Goal: Task Accomplishment & Management: Use online tool/utility

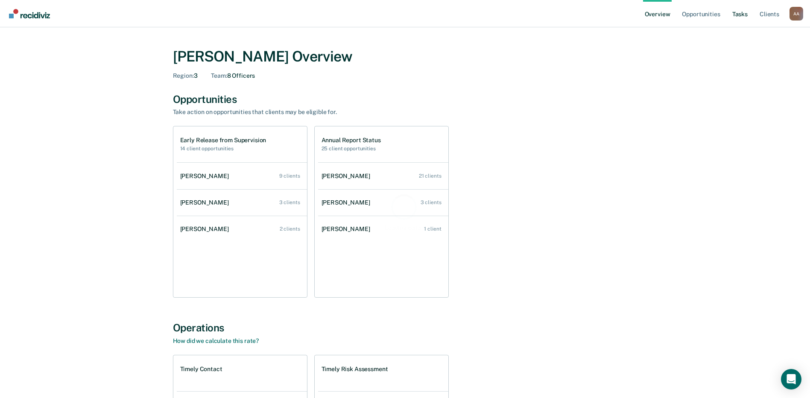
click at [742, 13] on link "Tasks" at bounding box center [739, 13] width 19 height 27
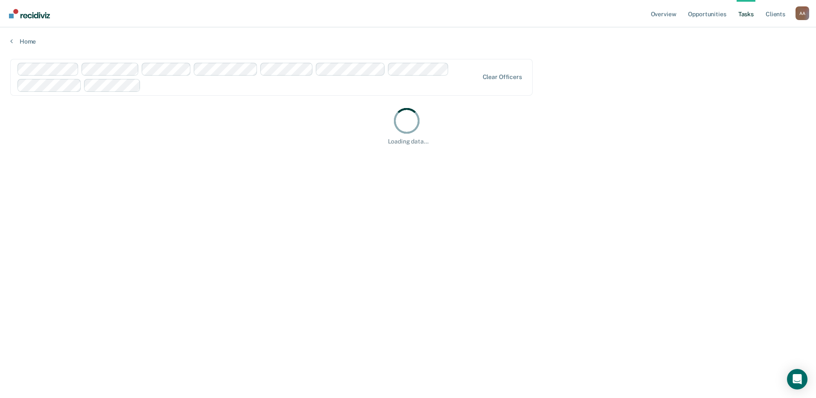
click at [201, 80] on div at bounding box center [311, 85] width 334 height 10
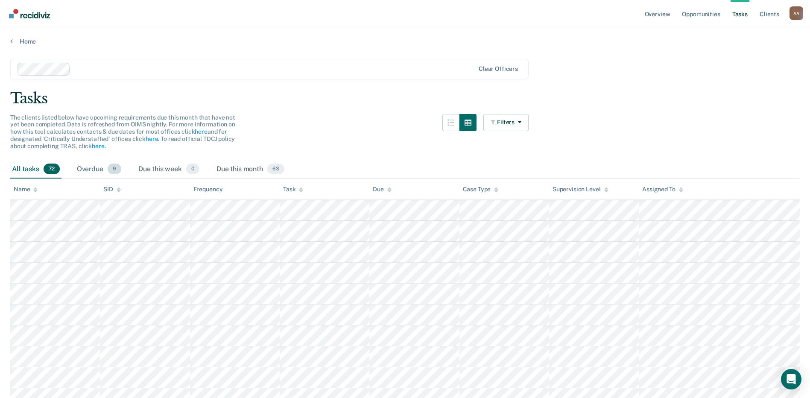
click at [92, 167] on div "Overdue 9" at bounding box center [99, 169] width 48 height 19
click at [243, 171] on div "Due this month 63" at bounding box center [250, 169] width 71 height 19
click at [505, 125] on button "Filters" at bounding box center [505, 122] width 45 height 17
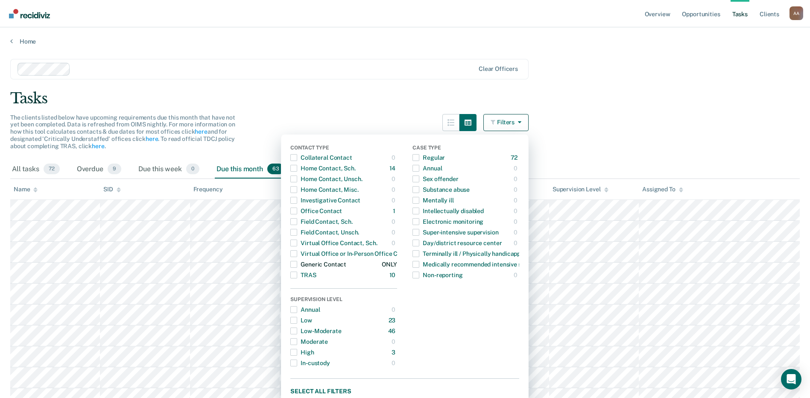
click at [297, 264] on span "button" at bounding box center [293, 264] width 7 height 7
click at [297, 214] on span "button" at bounding box center [293, 210] width 7 height 7
click at [297, 169] on span "button" at bounding box center [293, 168] width 7 height 7
click at [508, 125] on button "Filters" at bounding box center [505, 122] width 45 height 17
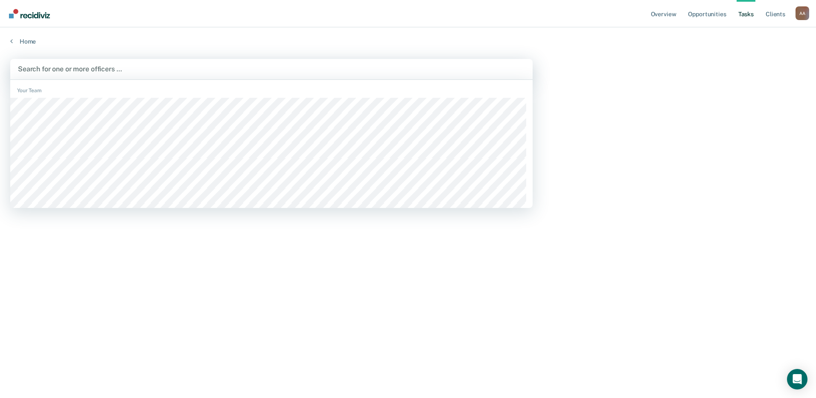
click at [95, 67] on div at bounding box center [271, 69] width 507 height 10
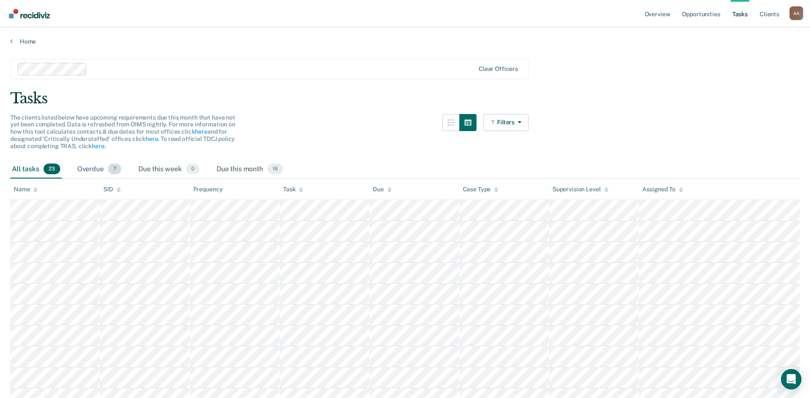
click at [93, 169] on div "Overdue 7" at bounding box center [99, 169] width 47 height 19
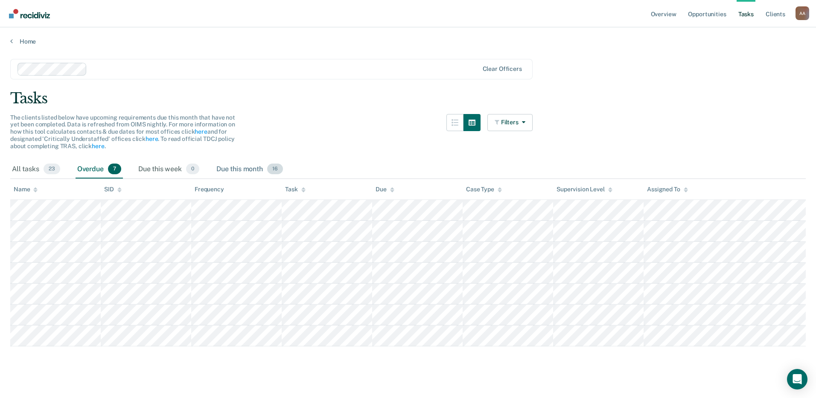
click at [255, 163] on div "Due this month 16" at bounding box center [250, 169] width 70 height 19
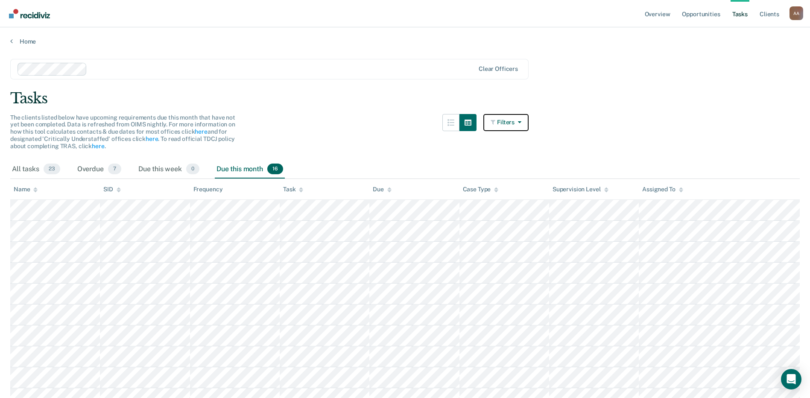
click at [514, 117] on button "Filters" at bounding box center [505, 122] width 45 height 17
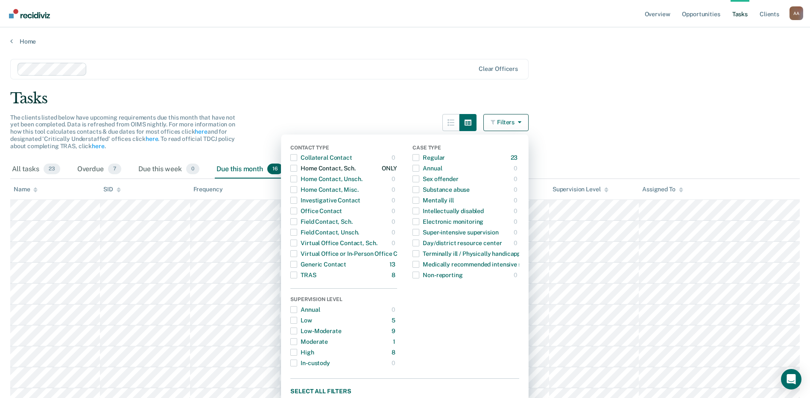
click at [297, 168] on span "button" at bounding box center [293, 168] width 7 height 7
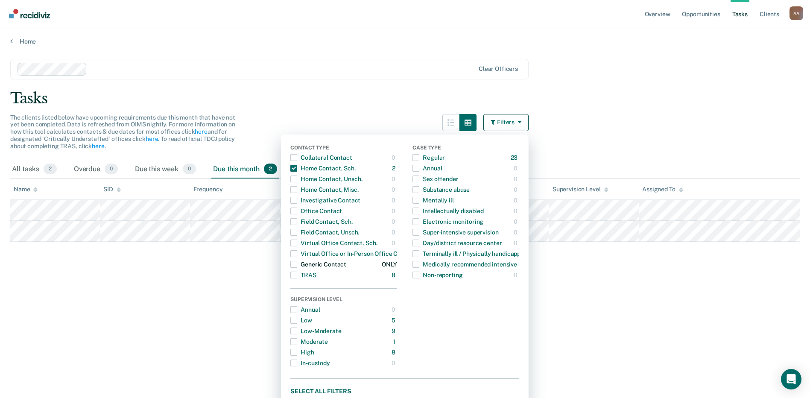
click at [295, 260] on div "button" at bounding box center [293, 264] width 7 height 14
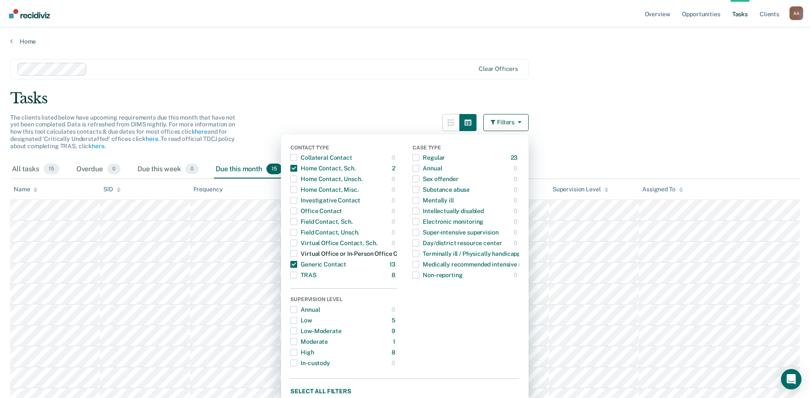
click at [297, 255] on span "button" at bounding box center [293, 253] width 7 height 7
click at [297, 231] on span "button" at bounding box center [293, 232] width 7 height 7
click at [514, 119] on button "Filters" at bounding box center [505, 122] width 45 height 17
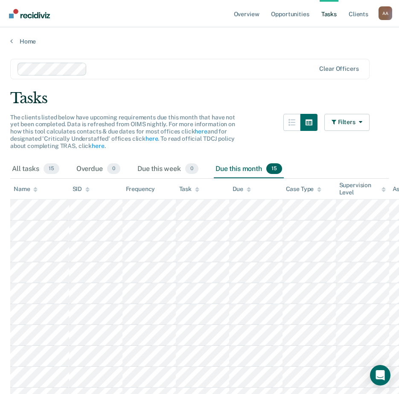
click at [212, 93] on div "Tasks" at bounding box center [199, 99] width 379 height 18
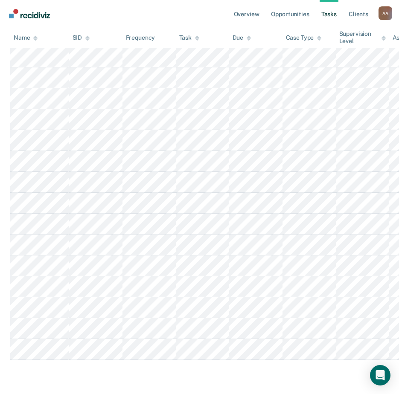
scroll to position [218, 0]
